Goal: Transaction & Acquisition: Obtain resource

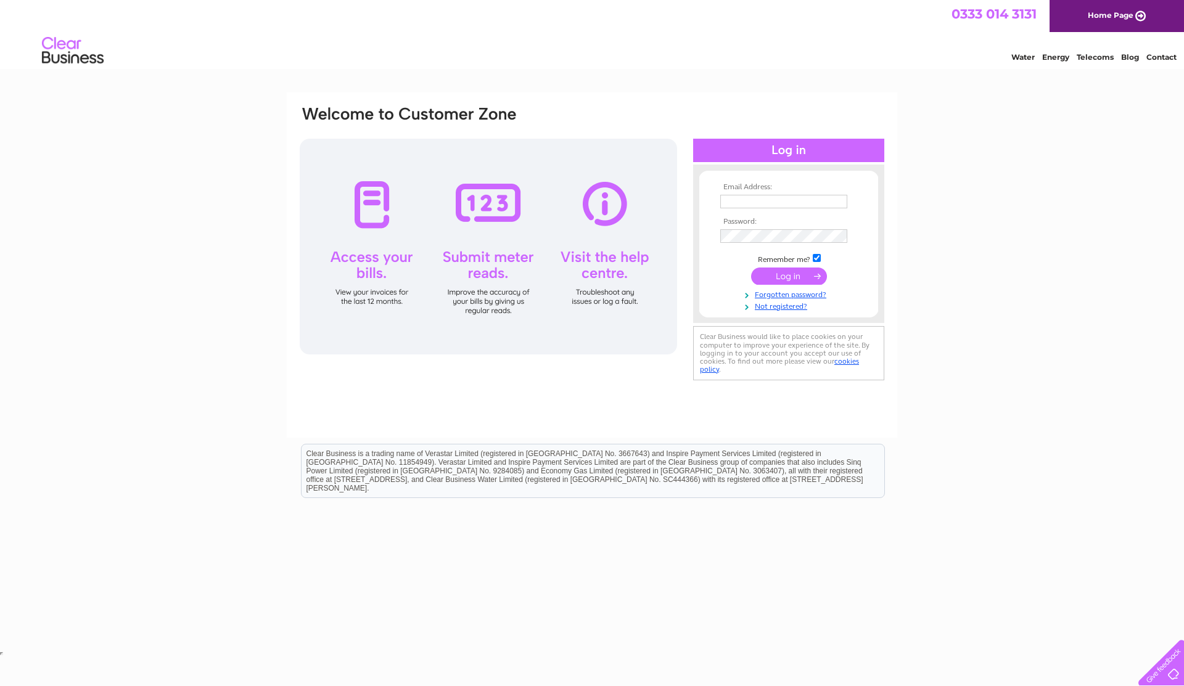
type input "[PERSON_NAME][EMAIL_ADDRESS][DOMAIN_NAME]"
click at [809, 278] on input "submit" at bounding box center [789, 276] width 76 height 17
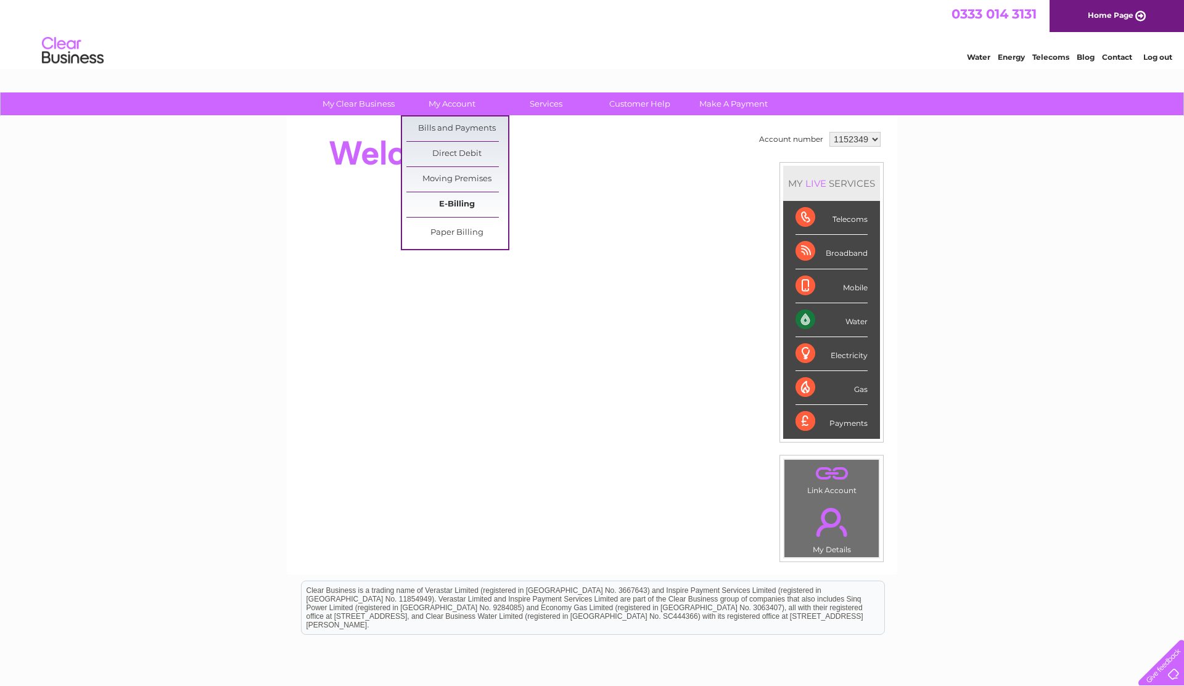
click at [459, 205] on link "E-Billing" at bounding box center [457, 204] width 102 height 25
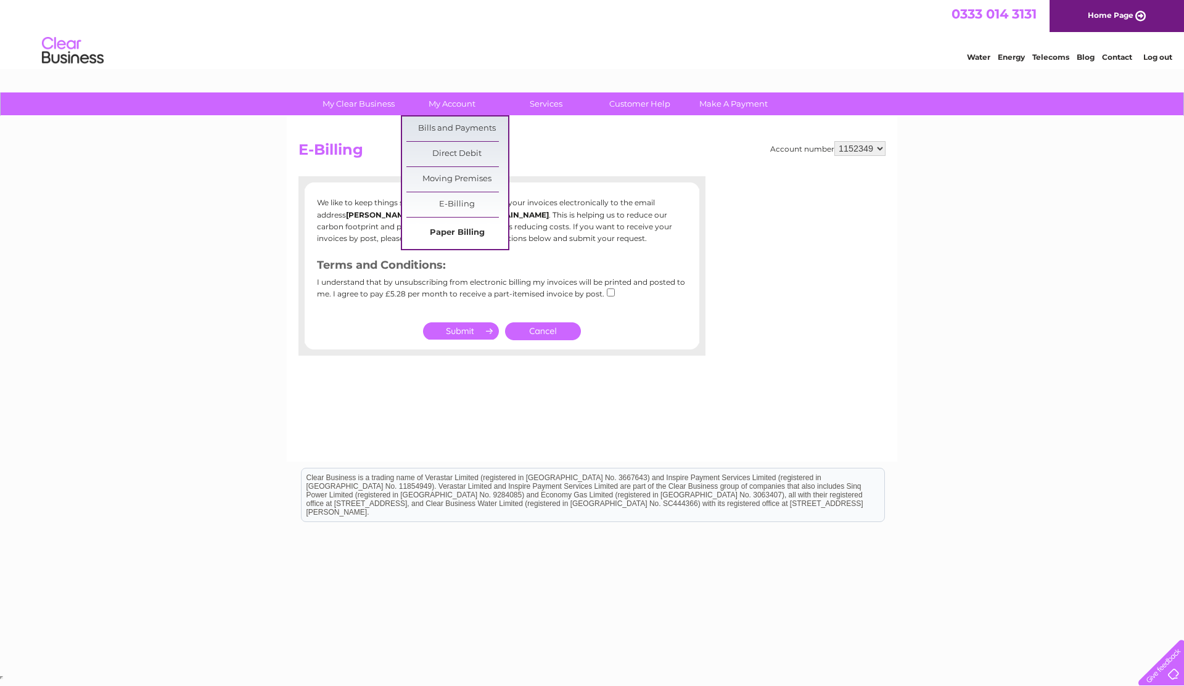
click at [449, 227] on link "Paper Billing" at bounding box center [457, 233] width 102 height 25
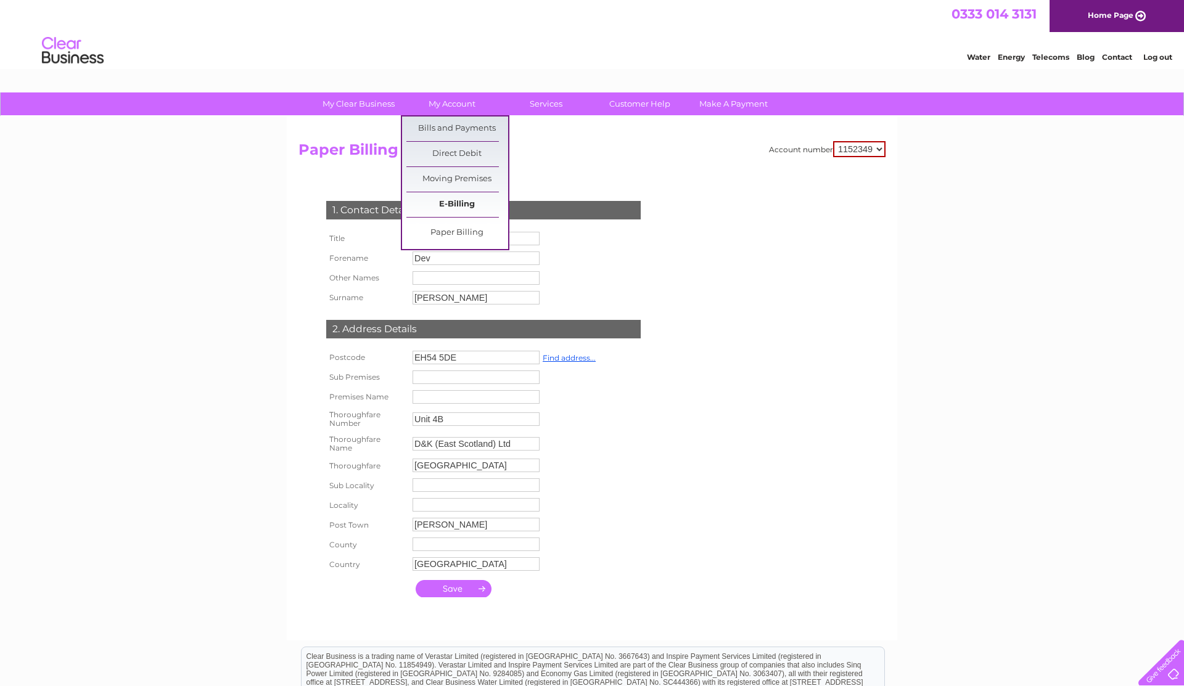
click at [456, 200] on link "E-Billing" at bounding box center [457, 204] width 102 height 25
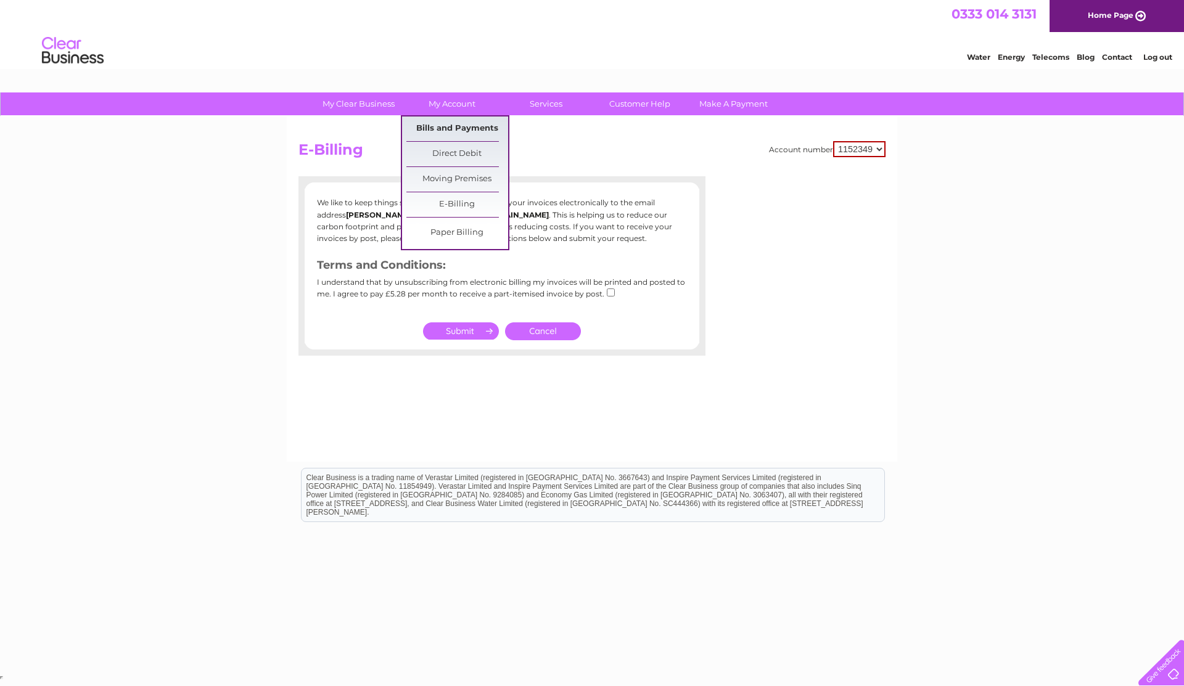
click at [449, 122] on link "Bills and Payments" at bounding box center [457, 129] width 102 height 25
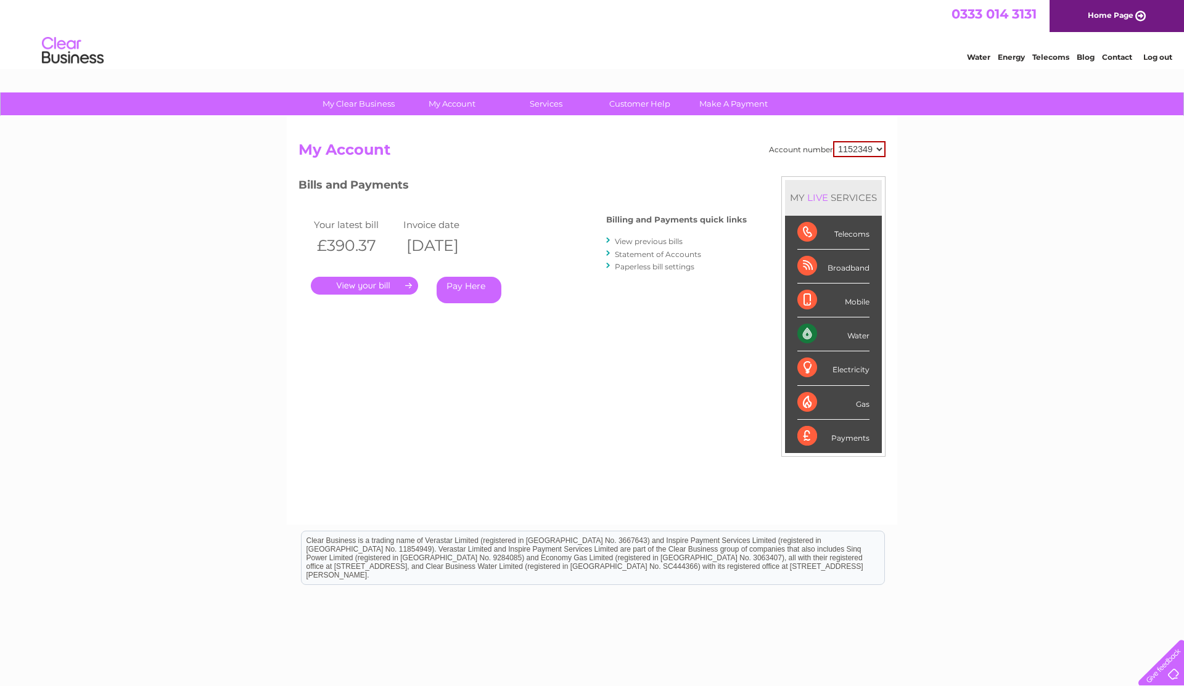
click at [375, 285] on link "." at bounding box center [364, 286] width 107 height 18
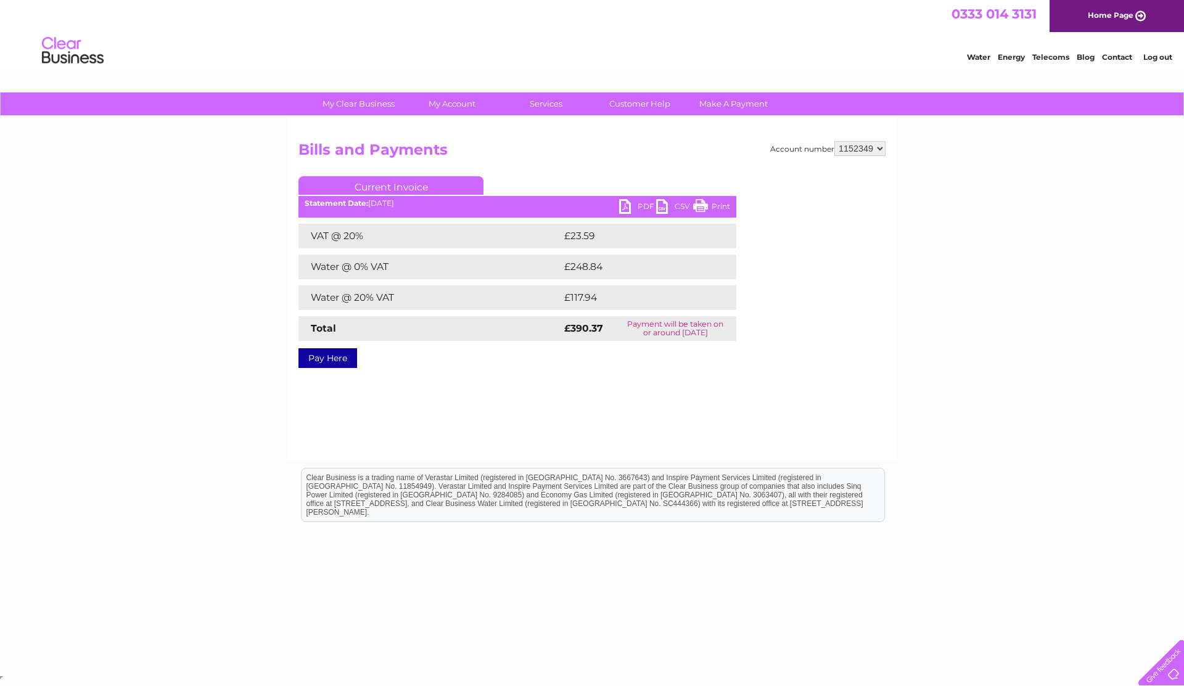
click at [638, 207] on link "PDF" at bounding box center [637, 208] width 37 height 18
